Goal: Information Seeking & Learning: Learn about a topic

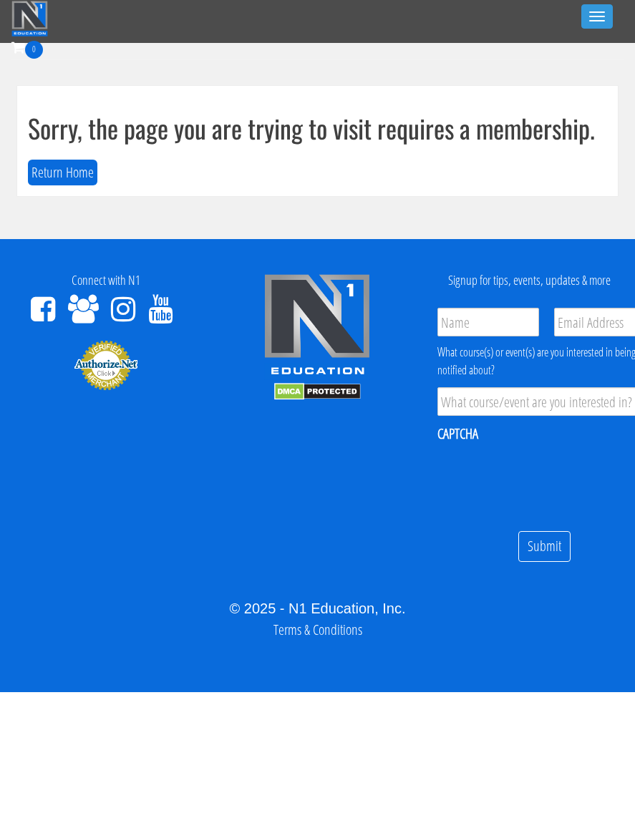
click at [74, 175] on button "Return Home" at bounding box center [62, 173] width 69 height 26
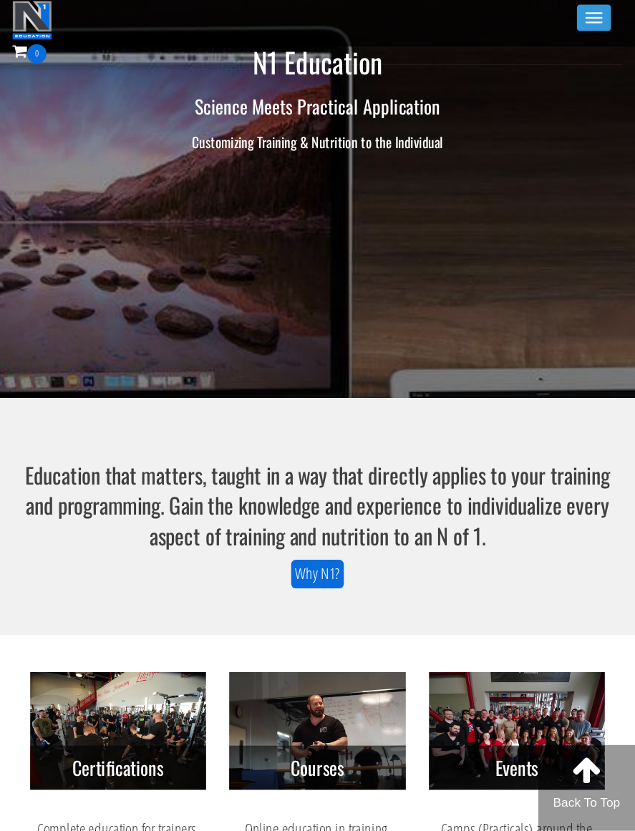
scroll to position [6, 0]
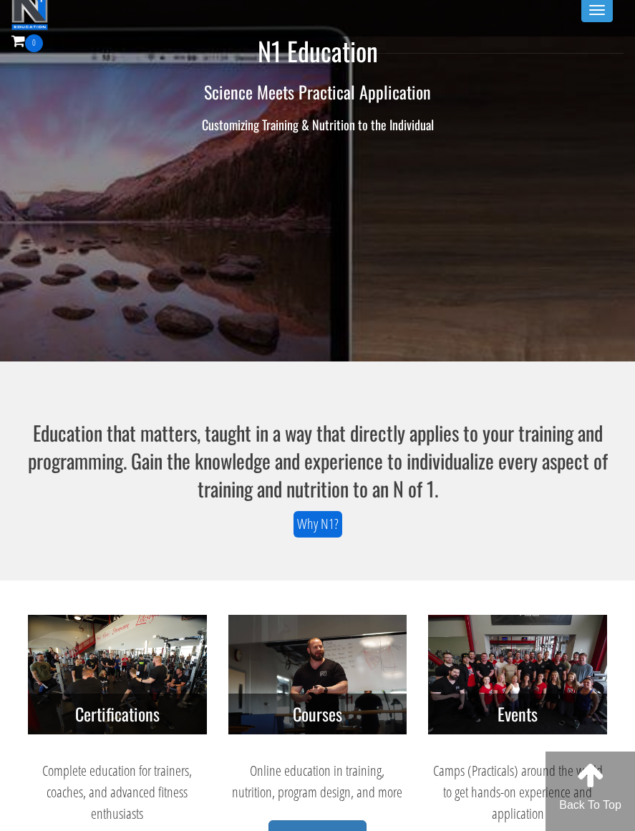
click at [581, 13] on button "Toggle navigation" at bounding box center [597, 10] width 32 height 24
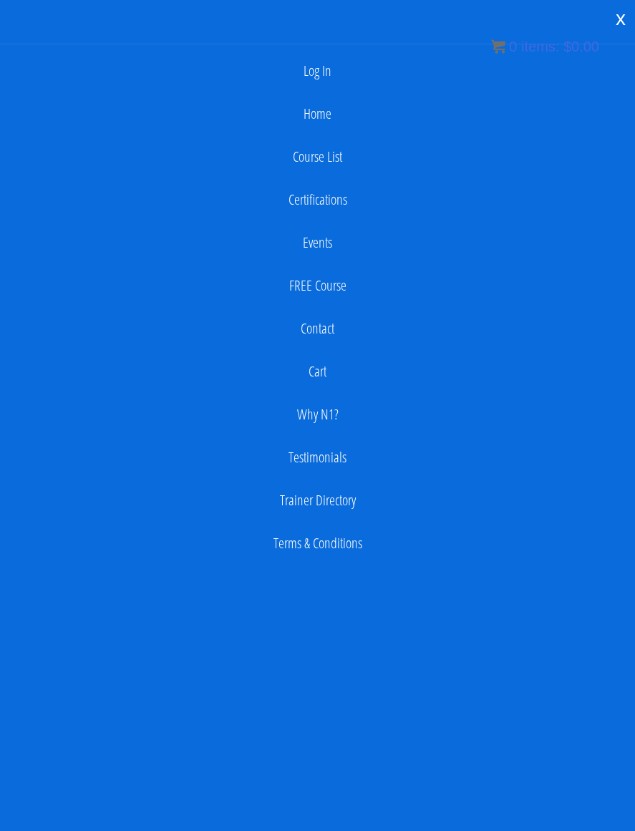
click at [329, 67] on link "Log In" at bounding box center [317, 71] width 621 height 29
click at [337, 63] on link "Log In" at bounding box center [317, 71] width 621 height 29
click at [336, 75] on link "Log In" at bounding box center [317, 71] width 621 height 29
click at [342, 81] on link "Log In" at bounding box center [317, 71] width 621 height 29
click at [334, 63] on link "Log In" at bounding box center [317, 71] width 621 height 29
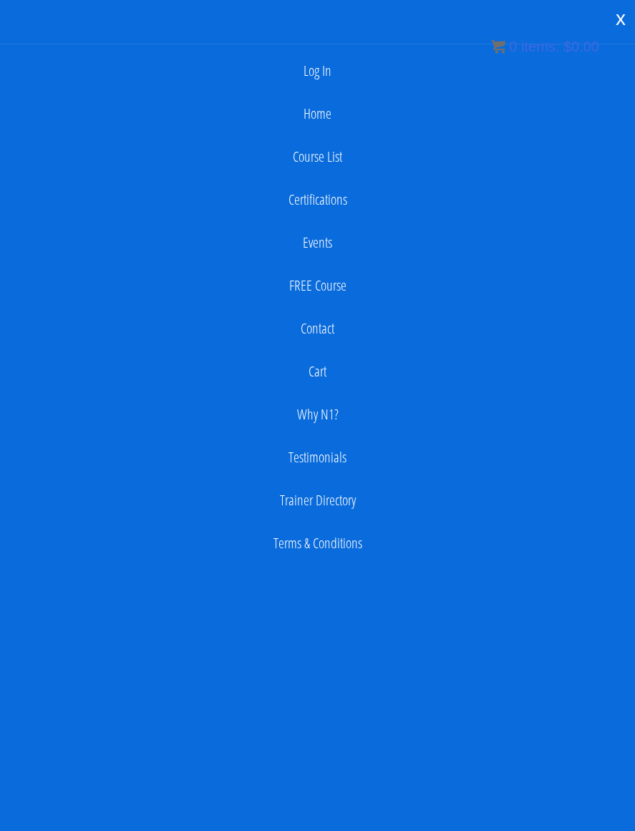
click at [332, 69] on link "Log In" at bounding box center [317, 71] width 621 height 29
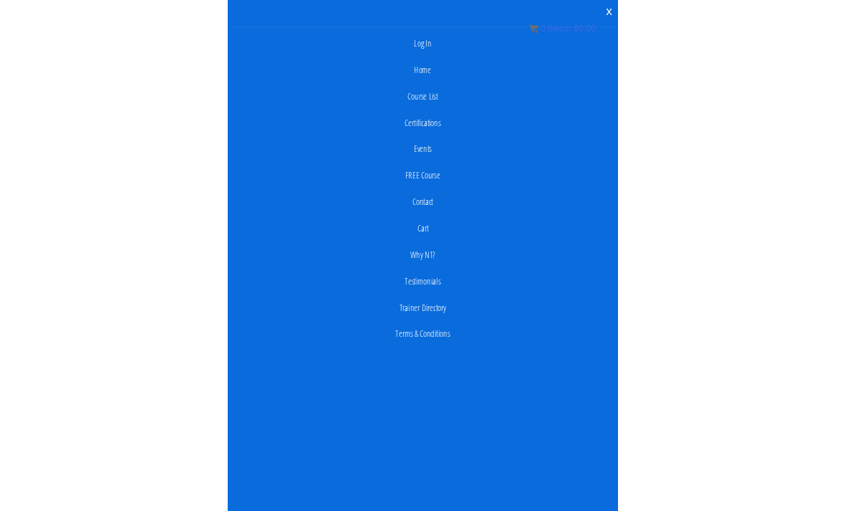
scroll to position [0, 0]
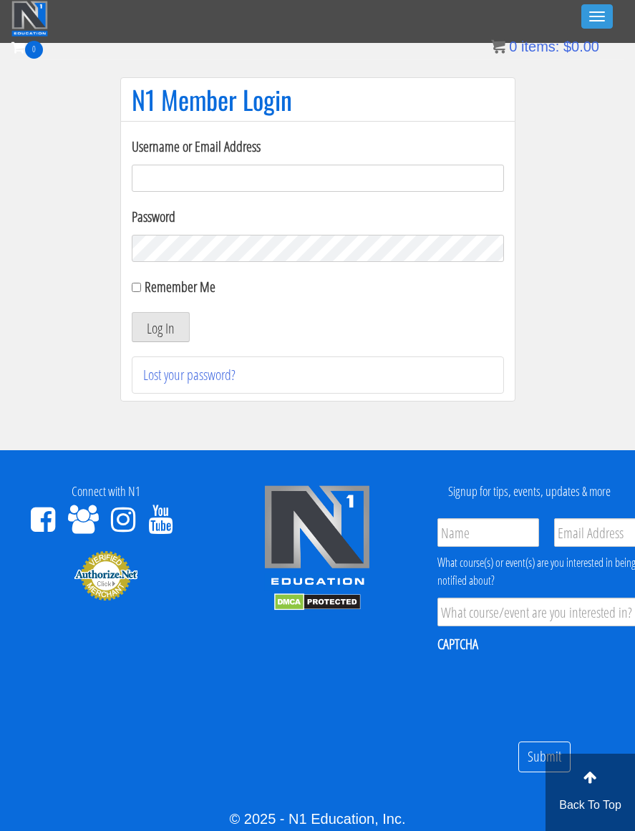
type input "pwest@live.hk"
click at [160, 327] on button "Log In" at bounding box center [161, 327] width 58 height 30
click at [157, 279] on label "Remember Me" at bounding box center [180, 286] width 71 height 19
click at [141, 283] on input "Remember Me" at bounding box center [136, 287] width 9 height 9
click at [139, 286] on input "Remember Me" at bounding box center [136, 287] width 9 height 9
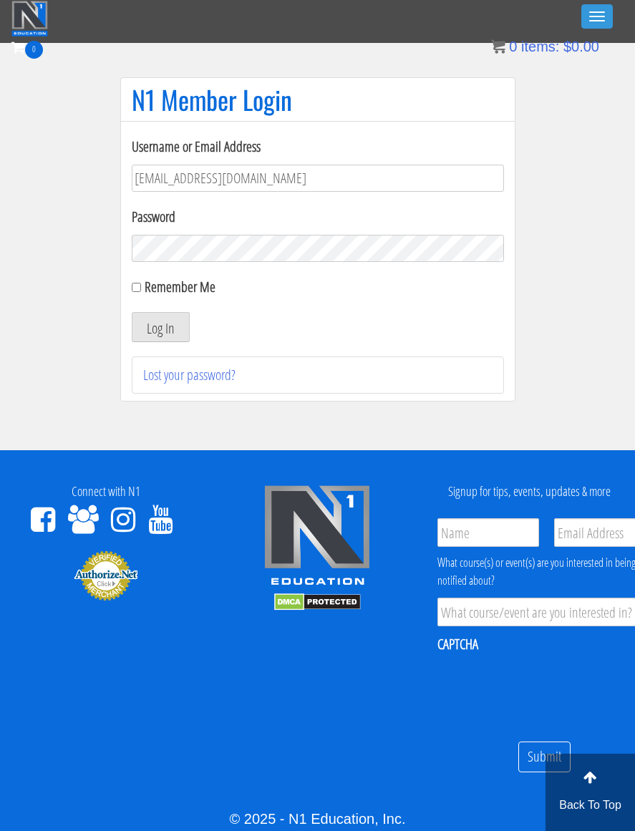
click at [157, 334] on button "Log In" at bounding box center [161, 327] width 58 height 30
click at [150, 301] on form "Username or Email Address pwest@live.hk Password Remember Me Log In" at bounding box center [318, 239] width 372 height 206
click at [135, 292] on input "Remember Me" at bounding box center [136, 287] width 9 height 9
click at [130, 301] on div "Username or Email Address pwest@live.hk Password Remember Me Log In Lost your p…" at bounding box center [317, 261] width 395 height 281
click at [125, 299] on div "Username or Email Address pwest@live.hk Password Remember Me Log In Lost your p…" at bounding box center [317, 261] width 395 height 281
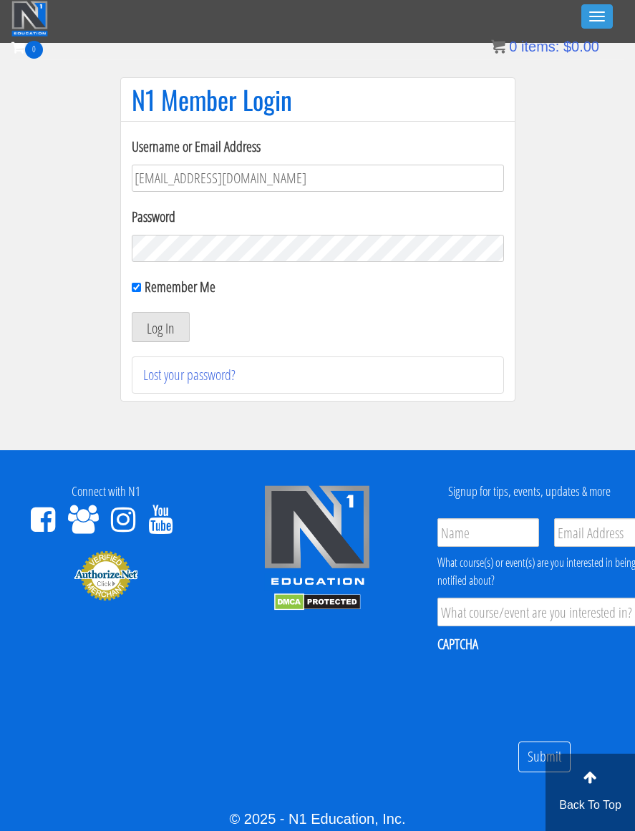
click at [139, 291] on input "Remember Me" at bounding box center [136, 287] width 9 height 9
click at [132, 283] on input "Remember Me" at bounding box center [136, 287] width 9 height 9
checkbox input "true"
click at [132, 312] on button "Log In" at bounding box center [161, 327] width 58 height 30
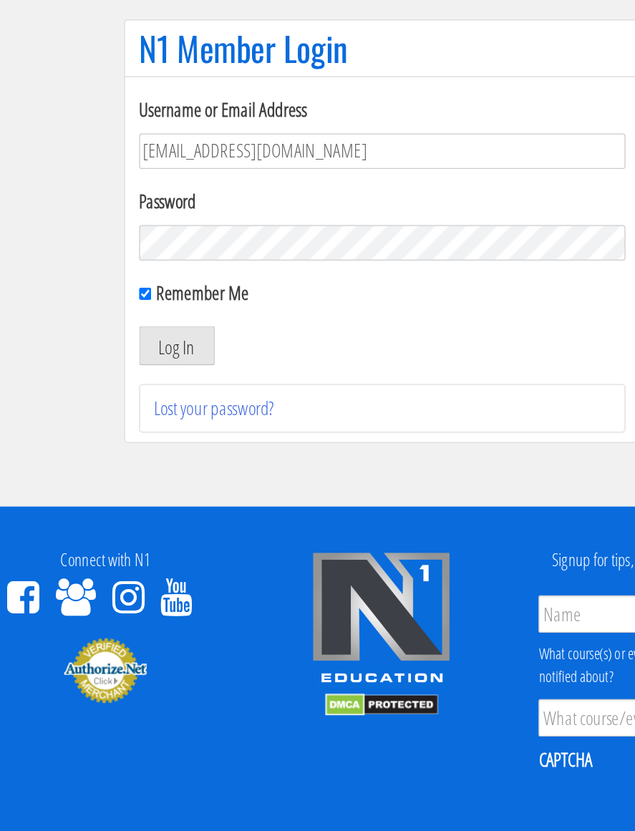
click at [132, 312] on button "Log In" at bounding box center [161, 327] width 58 height 30
click at [133, 312] on button "Log In" at bounding box center [161, 327] width 58 height 30
click at [143, 312] on button "Log In" at bounding box center [161, 327] width 58 height 30
click at [140, 312] on button "Log In" at bounding box center [161, 327] width 58 height 30
click at [156, 312] on button "Log In" at bounding box center [161, 327] width 58 height 30
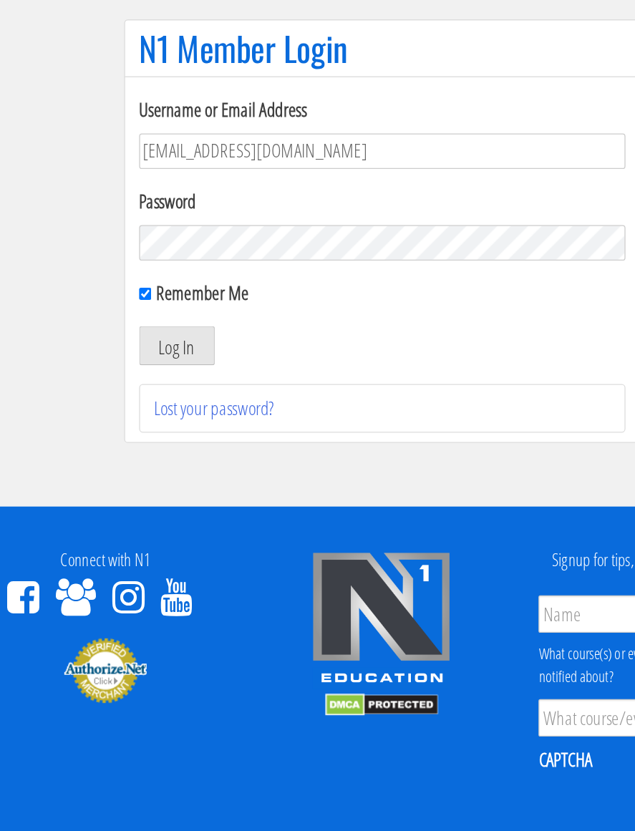
click at [147, 312] on button "Log In" at bounding box center [161, 327] width 58 height 30
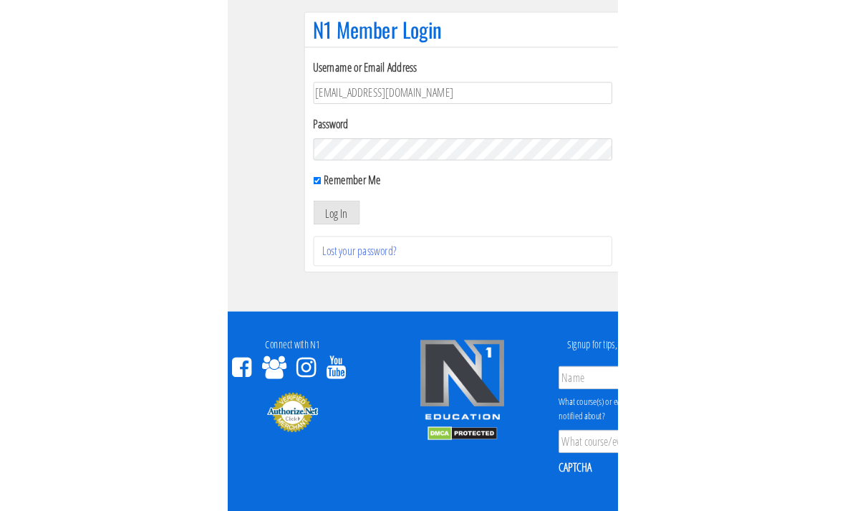
scroll to position [92, 0]
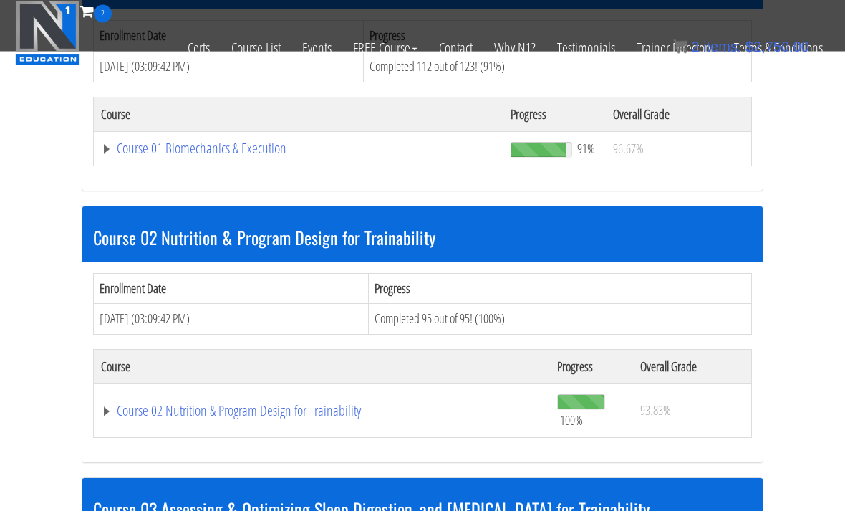
scroll to position [518, 0]
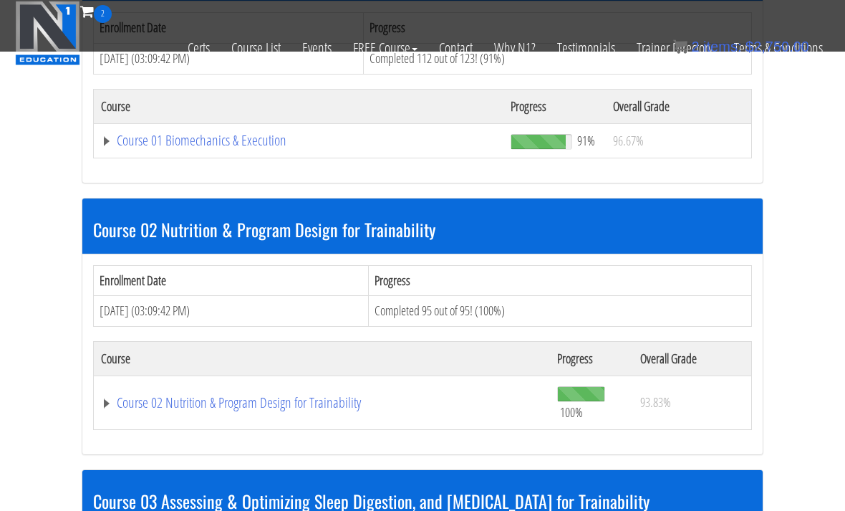
click at [123, 137] on link "Course 01 Biomechanics & Execution" at bounding box center [298, 140] width 395 height 14
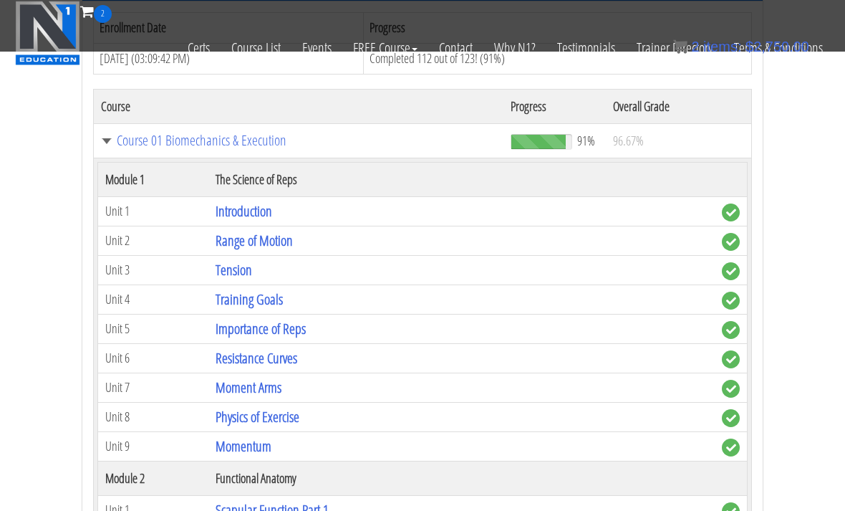
click at [246, 241] on link "Range of Motion" at bounding box center [254, 240] width 77 height 19
click at [247, 231] on link "Range of Motion" at bounding box center [254, 240] width 77 height 19
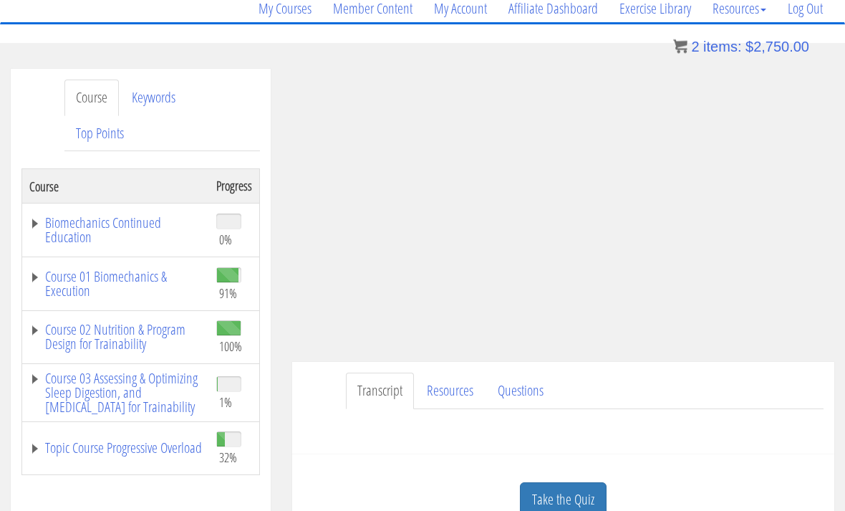
scroll to position [117, 0]
click at [32, 291] on link "Course 01 Biomechanics & Execution" at bounding box center [115, 285] width 173 height 29
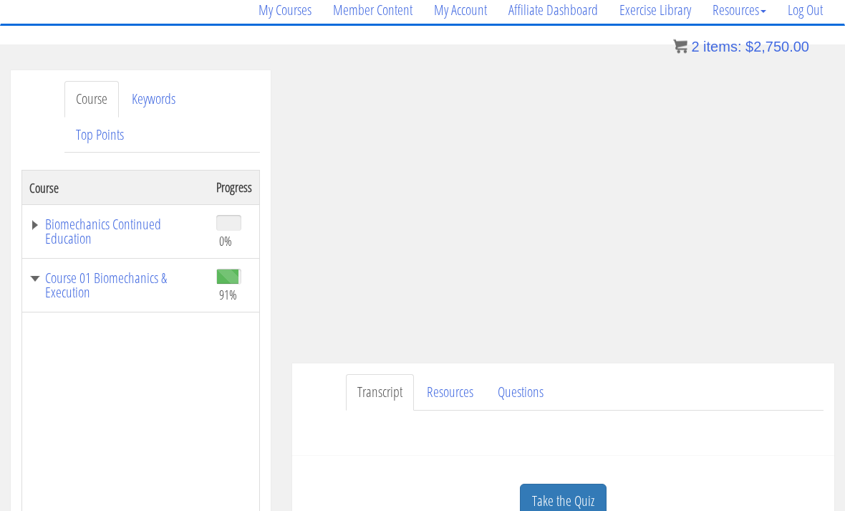
scroll to position [117, 0]
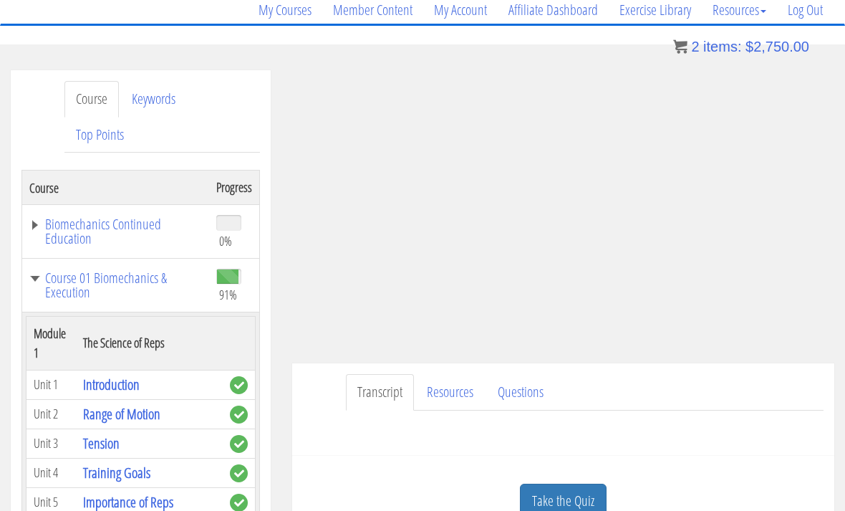
click at [117, 433] on link "Tension" at bounding box center [101, 442] width 37 height 19
click at [526, 374] on link "Questions" at bounding box center [520, 392] width 69 height 37
